Goal: Task Accomplishment & Management: Use online tool/utility

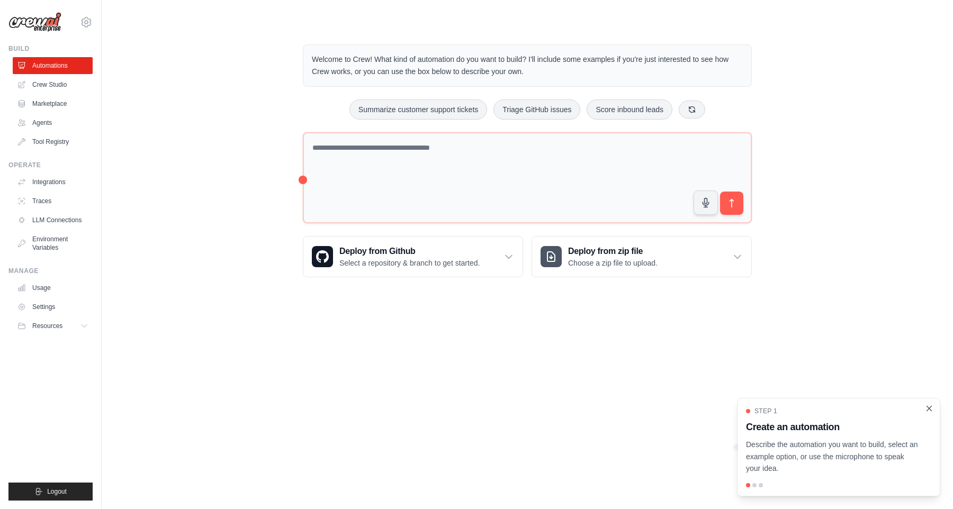
click at [926, 406] on icon "Close walkthrough" at bounding box center [929, 409] width 10 height 10
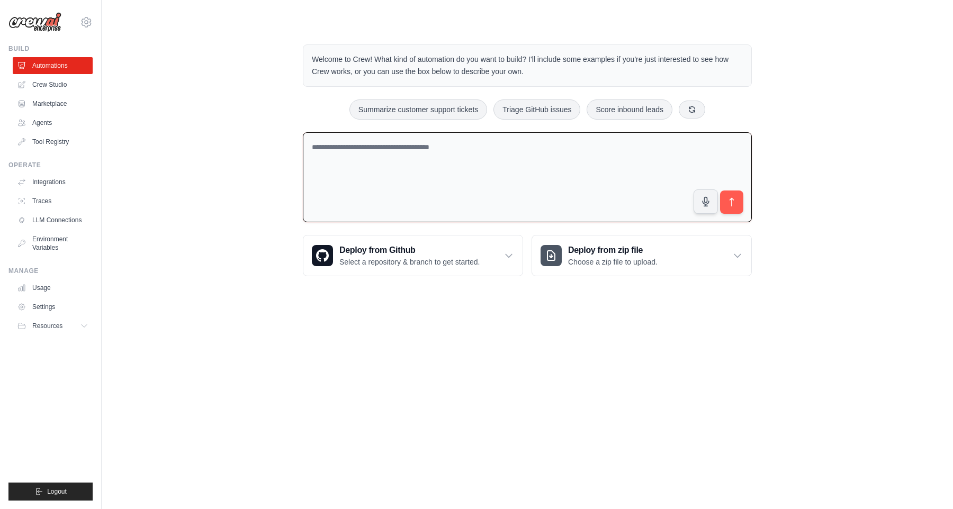
click at [348, 177] on textarea at bounding box center [527, 177] width 449 height 91
drag, startPoint x: 348, startPoint y: 177, endPoint x: 354, endPoint y: 201, distance: 24.5
click at [354, 201] on textarea at bounding box center [527, 177] width 449 height 91
click at [354, 201] on textarea "**********" at bounding box center [527, 177] width 449 height 91
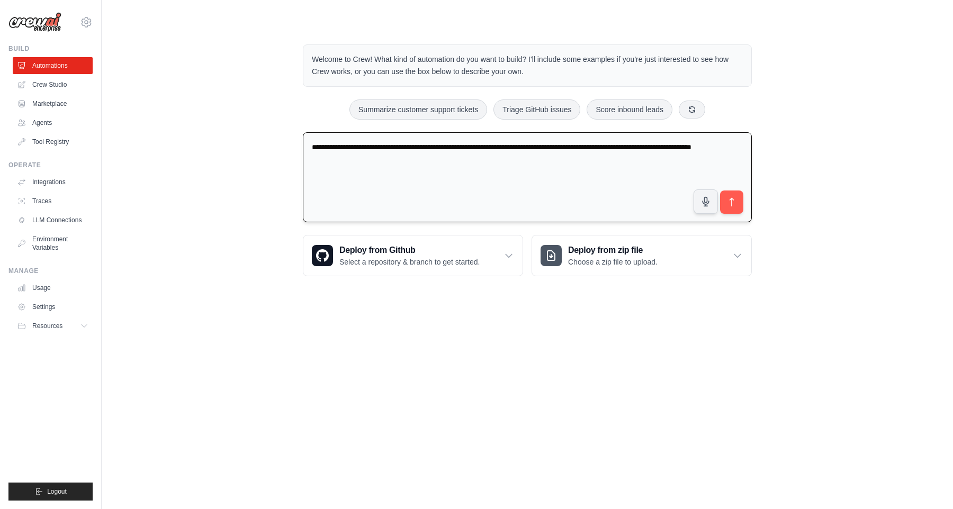
type textarea "**********"
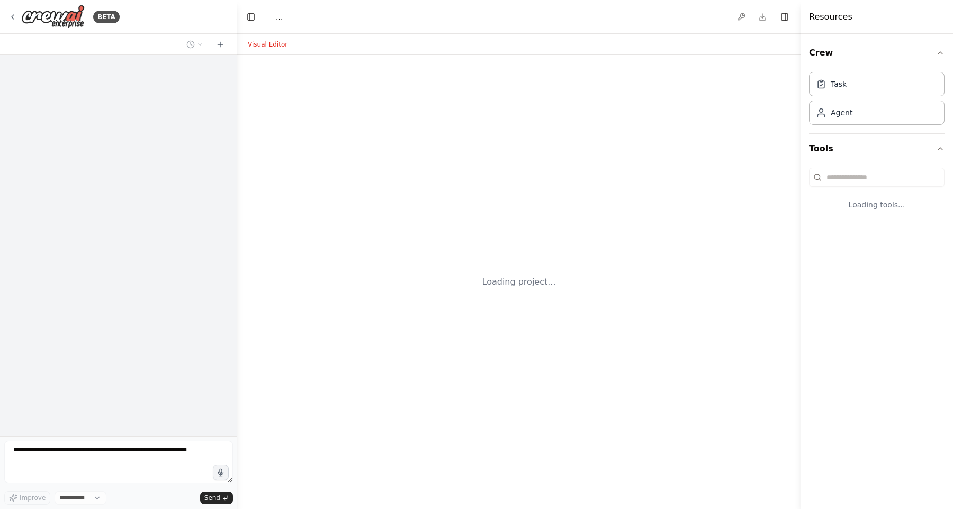
select select "****"
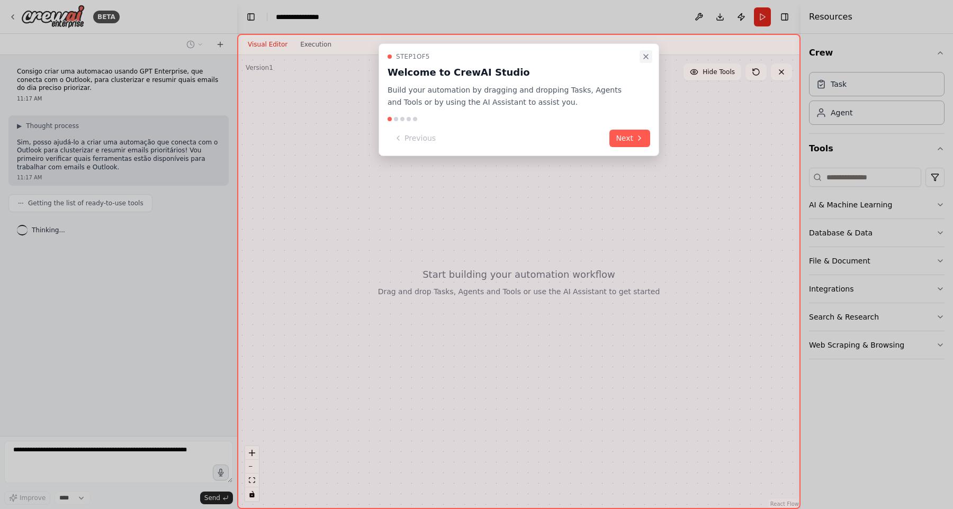
click at [644, 57] on icon "Close walkthrough" at bounding box center [646, 56] width 8 height 8
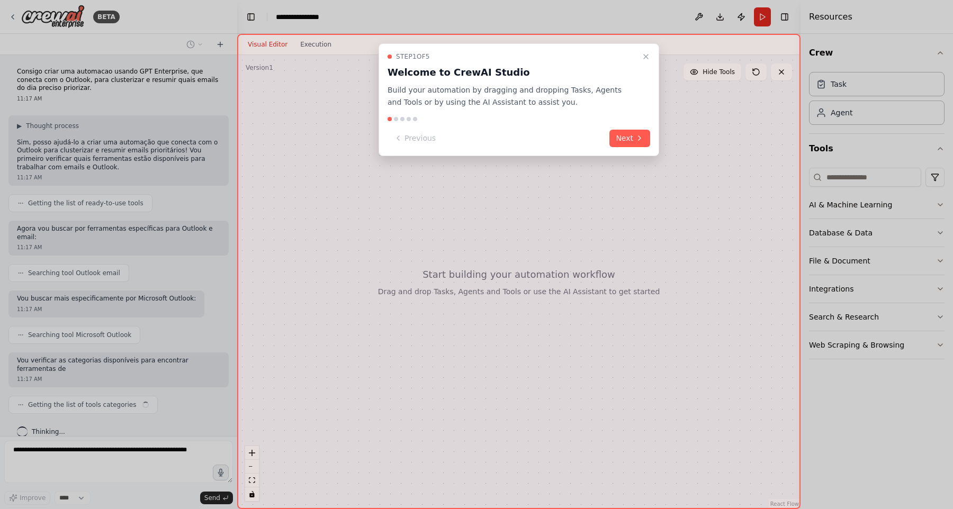
scroll to position [5, 0]
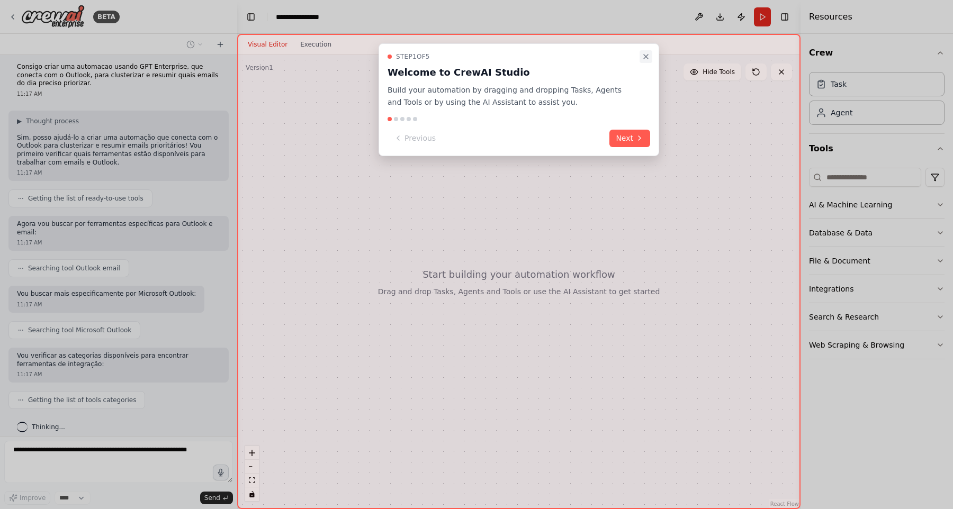
click at [642, 56] on icon "Close walkthrough" at bounding box center [646, 56] width 8 height 8
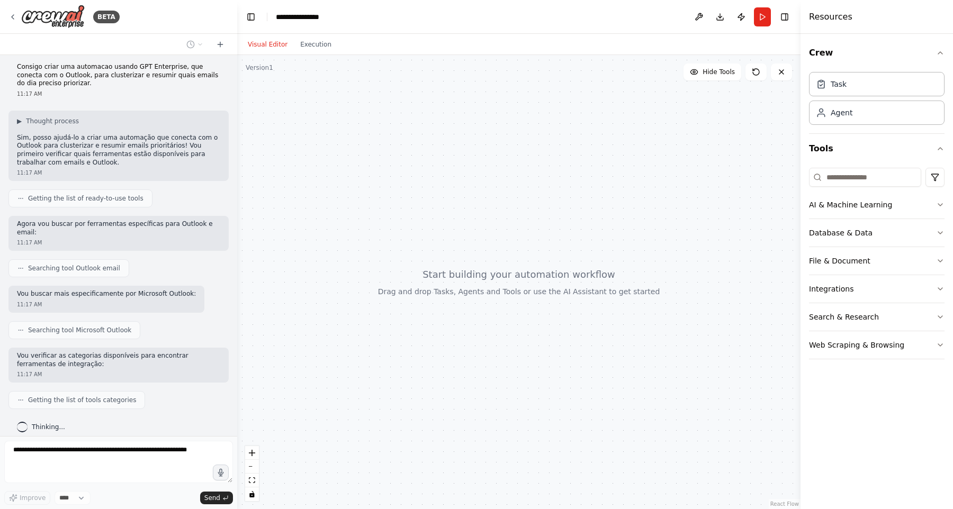
scroll to position [67, 0]
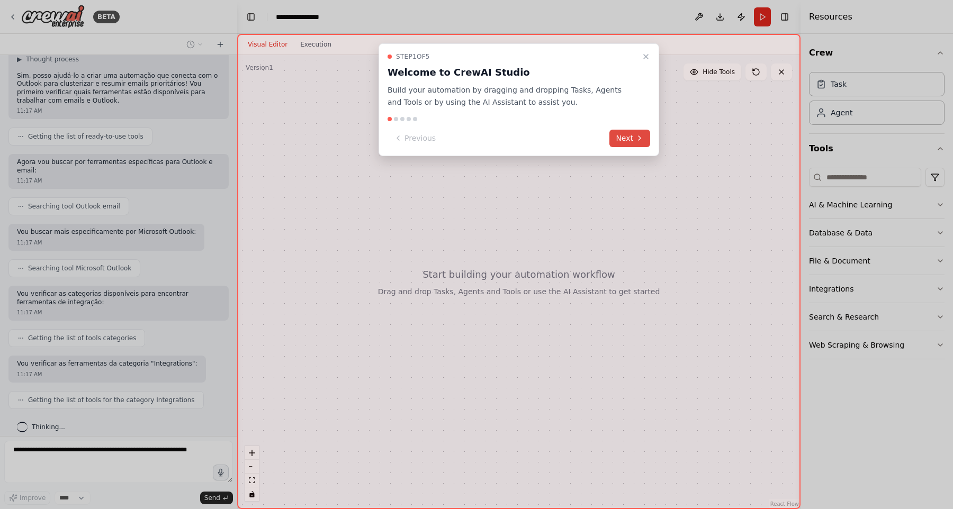
click at [627, 131] on button "Next" at bounding box center [629, 138] width 41 height 17
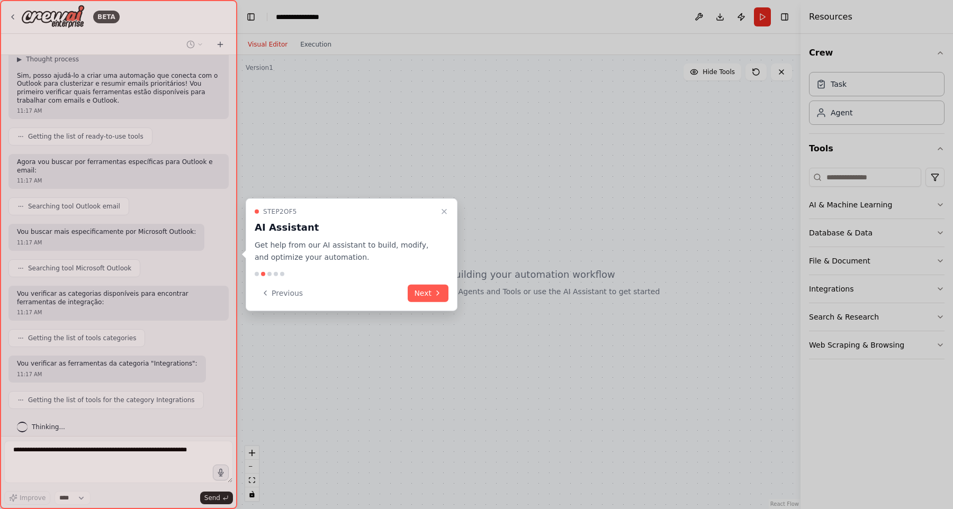
click at [627, 131] on div at bounding box center [476, 254] width 953 height 509
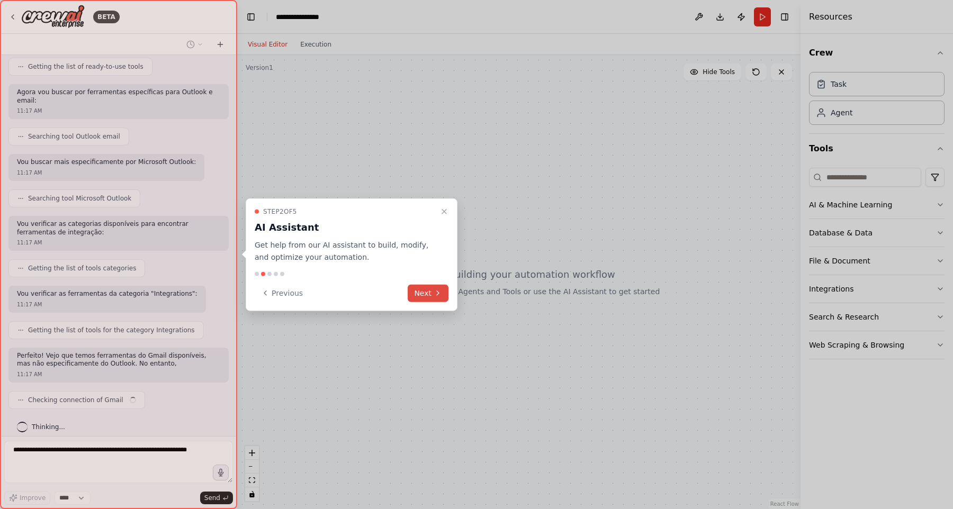
click at [429, 294] on button "Next" at bounding box center [428, 292] width 41 height 17
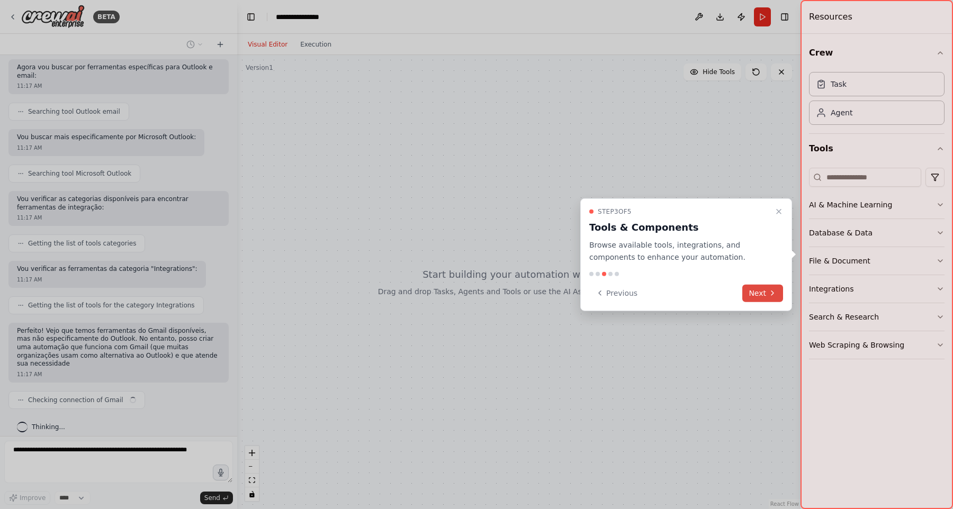
scroll to position [172, 0]
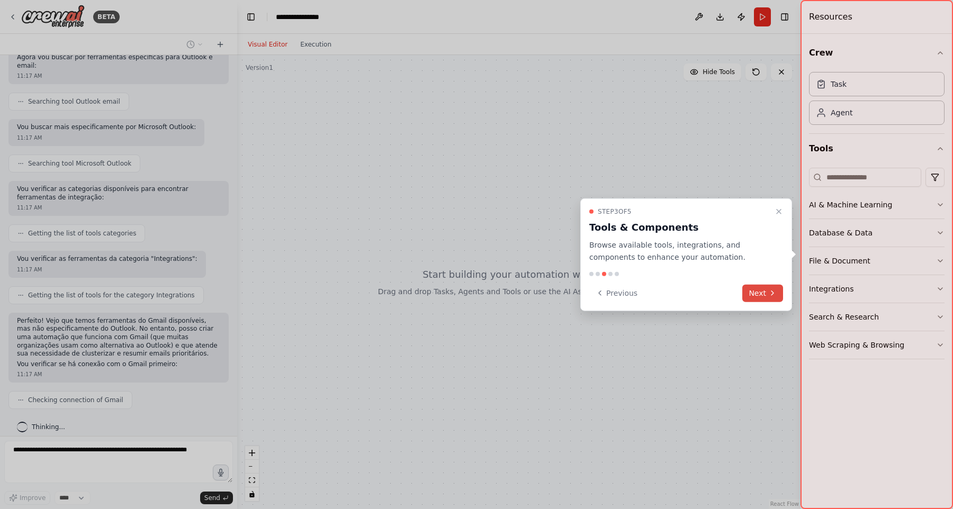
click at [751, 287] on button "Next" at bounding box center [762, 292] width 41 height 17
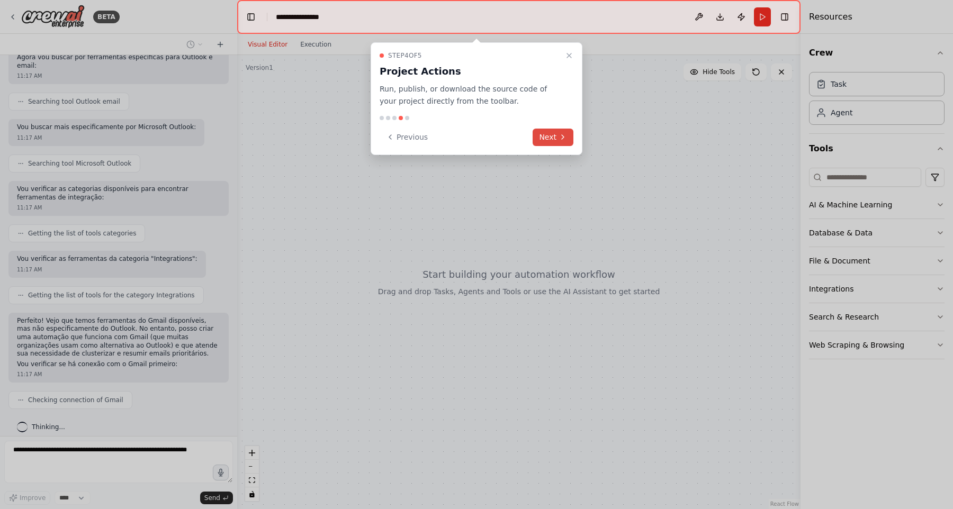
click at [559, 143] on button "Next" at bounding box center [553, 137] width 41 height 17
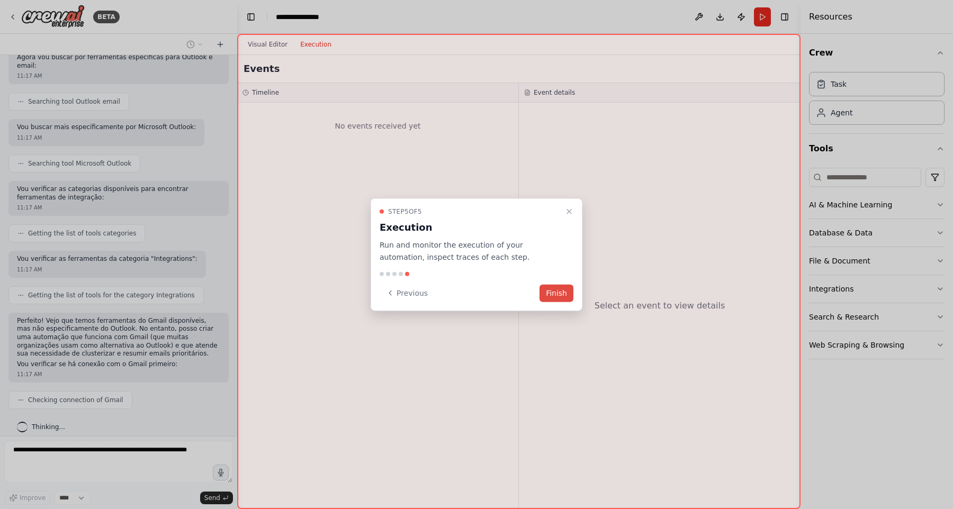
click at [554, 290] on button "Finish" at bounding box center [557, 292] width 34 height 17
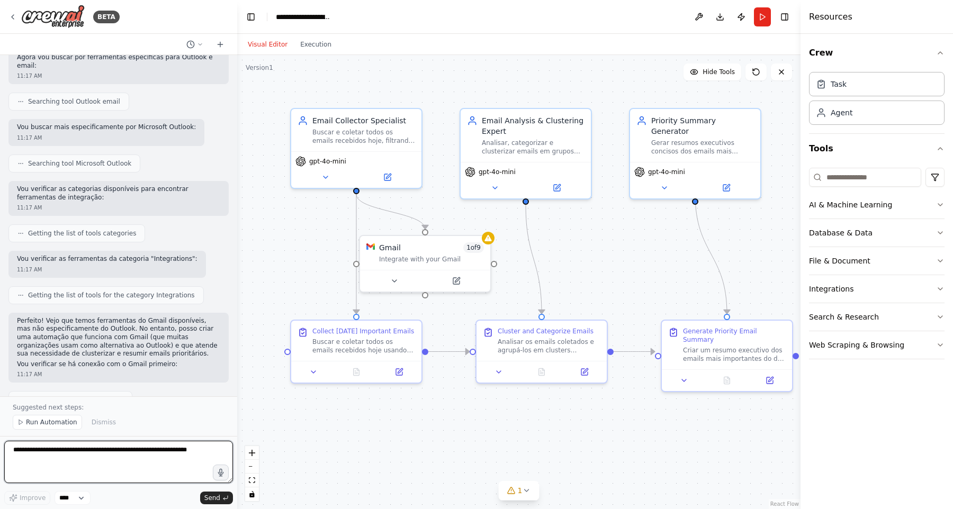
scroll to position [879, 0]
